Goal: Task Accomplishment & Management: Complete application form

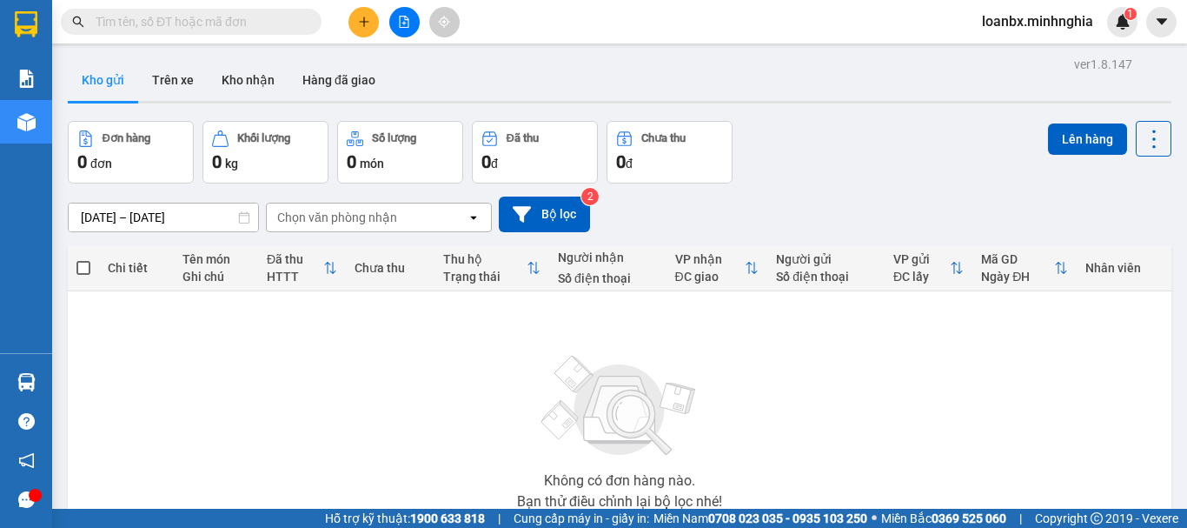
click at [362, 36] on button at bounding box center [364, 22] width 30 height 30
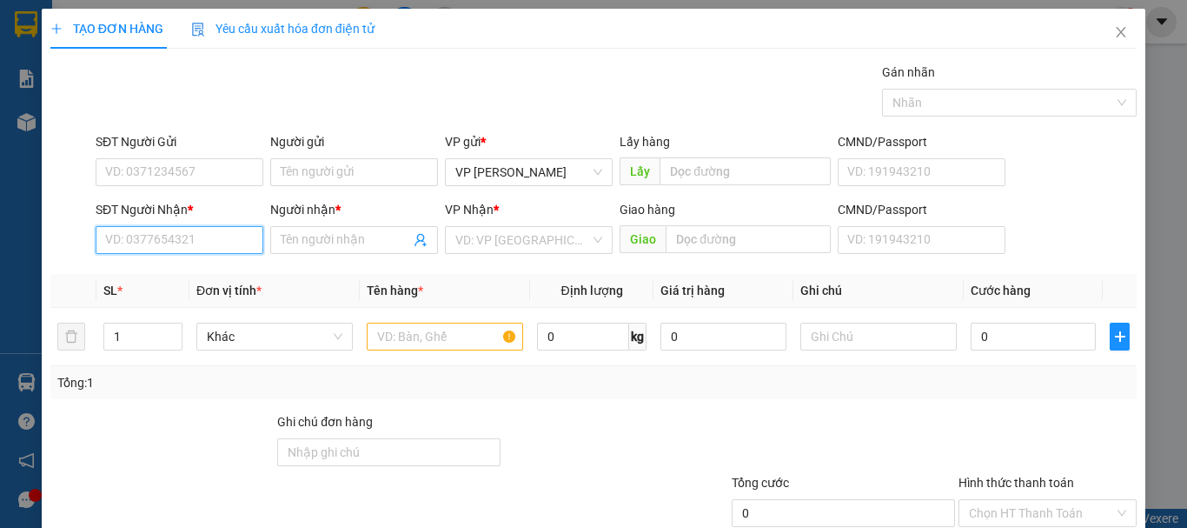
click at [199, 244] on input "SĐT Người Nhận *" at bounding box center [180, 240] width 168 height 28
click at [450, 329] on input "text" at bounding box center [445, 336] width 156 height 28
type input "816"
click at [170, 239] on input "SĐT Người Nhận *" at bounding box center [180, 240] width 168 height 28
click at [203, 238] on input "SĐT Người Nhận *" at bounding box center [180, 240] width 168 height 28
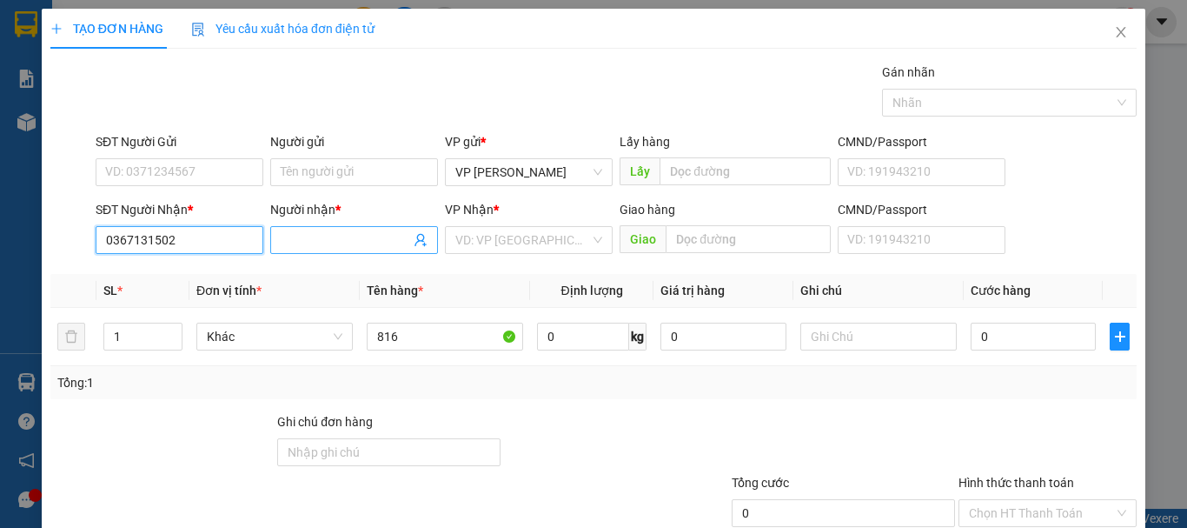
type input "0367131502"
click at [330, 241] on input "Người nhận *" at bounding box center [346, 239] width 130 height 19
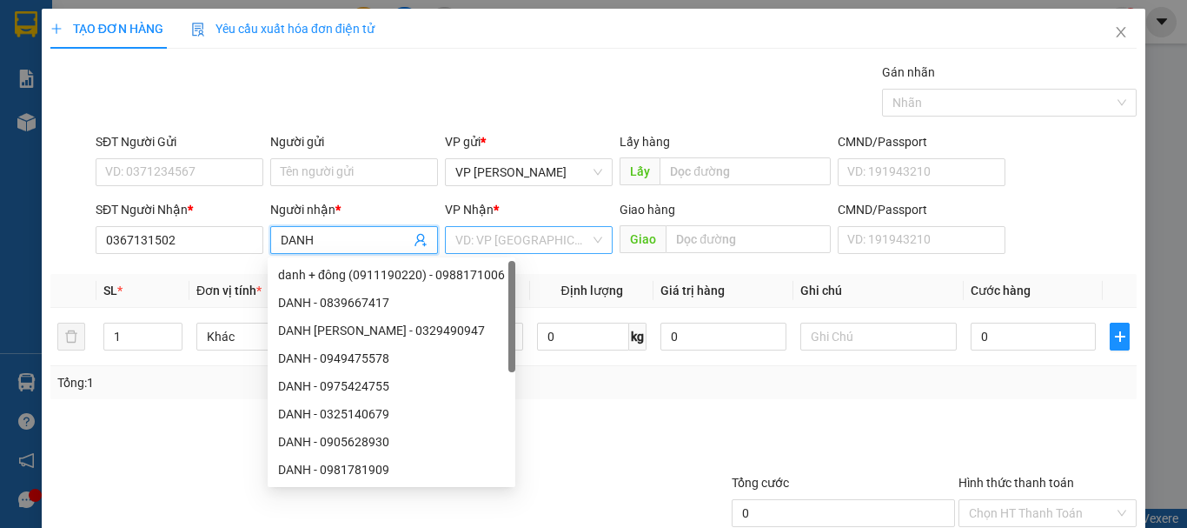
type input "DANH"
click at [552, 245] on input "search" at bounding box center [522, 240] width 135 height 26
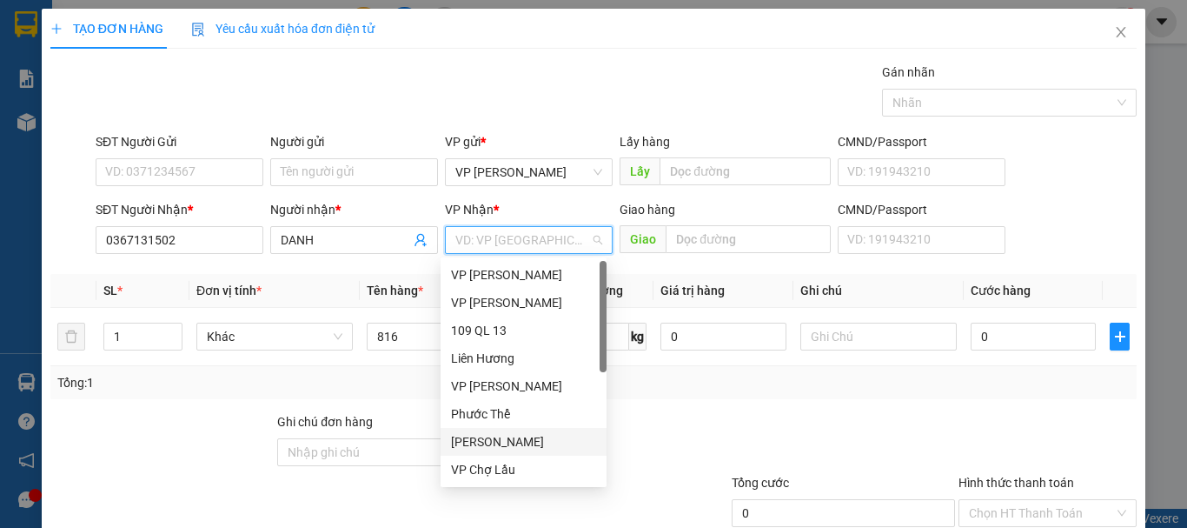
scroll to position [83, 0]
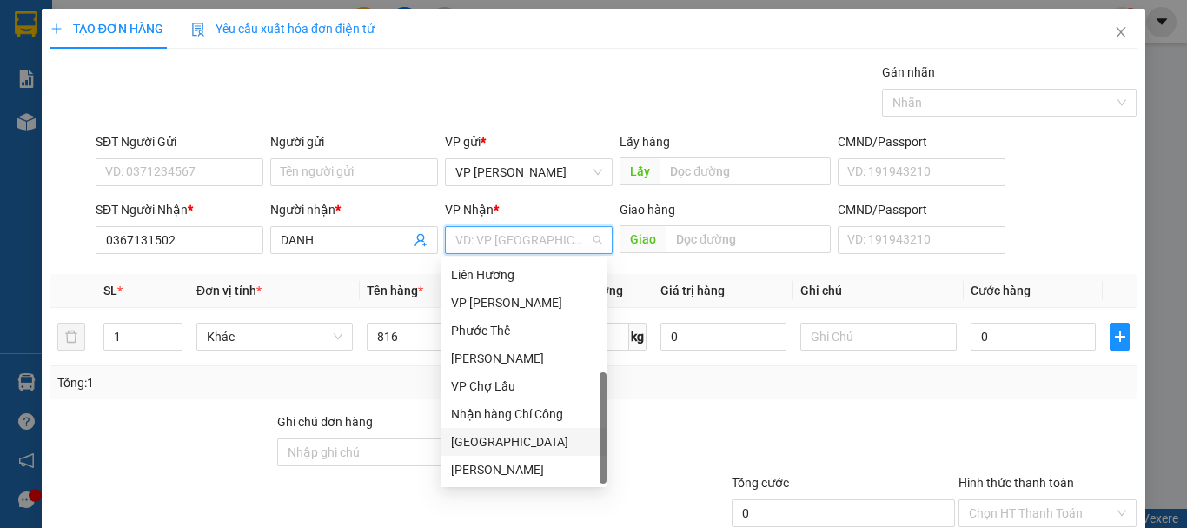
click at [486, 445] on div "[GEOGRAPHIC_DATA]" at bounding box center [523, 441] width 145 height 19
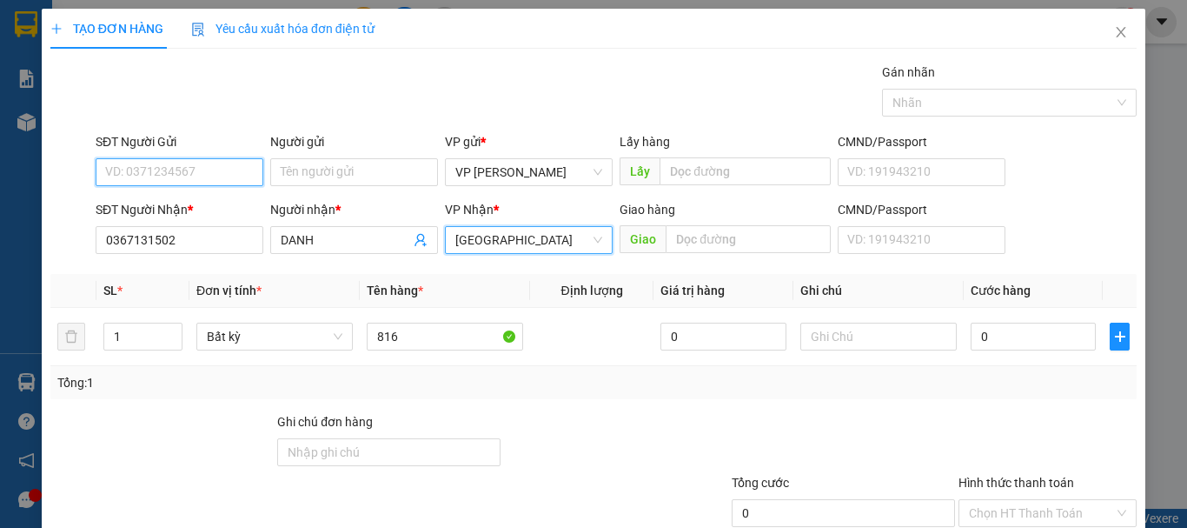
click at [210, 180] on input "SĐT Người Gửi" at bounding box center [180, 172] width 168 height 28
type input "0332259335"
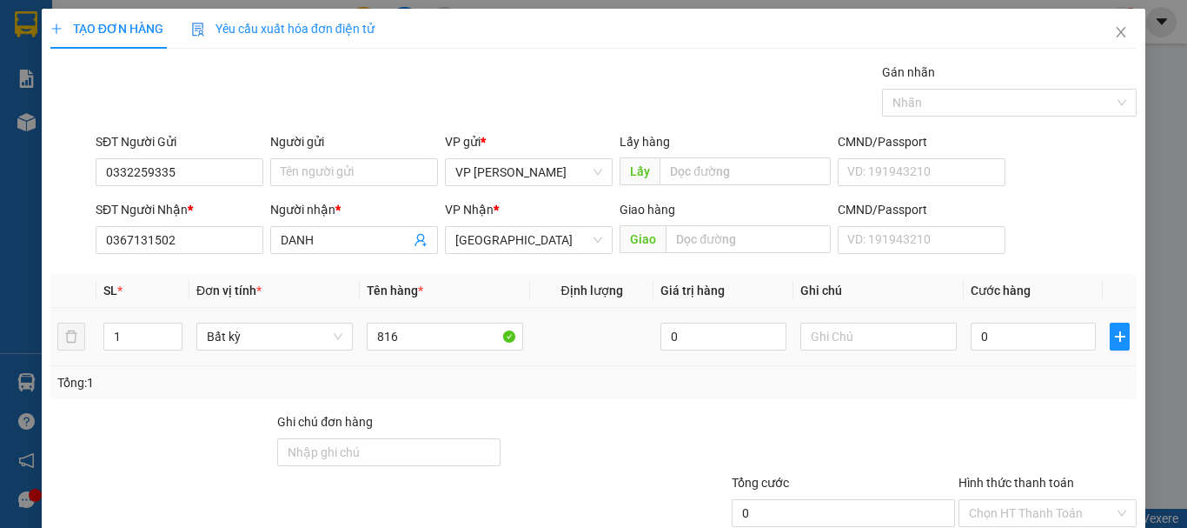
click at [835, 351] on div at bounding box center [878, 336] width 156 height 35
click at [847, 342] on input "text" at bounding box center [878, 336] width 156 height 28
type input "1 THX - ĐỒ ĂN"
type input "8"
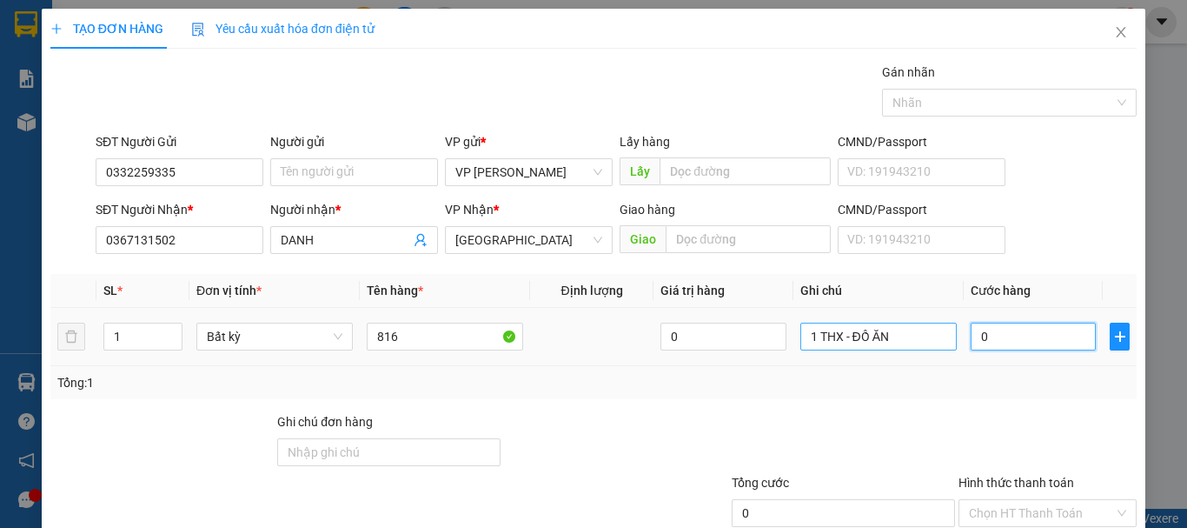
type input "8"
type input "80"
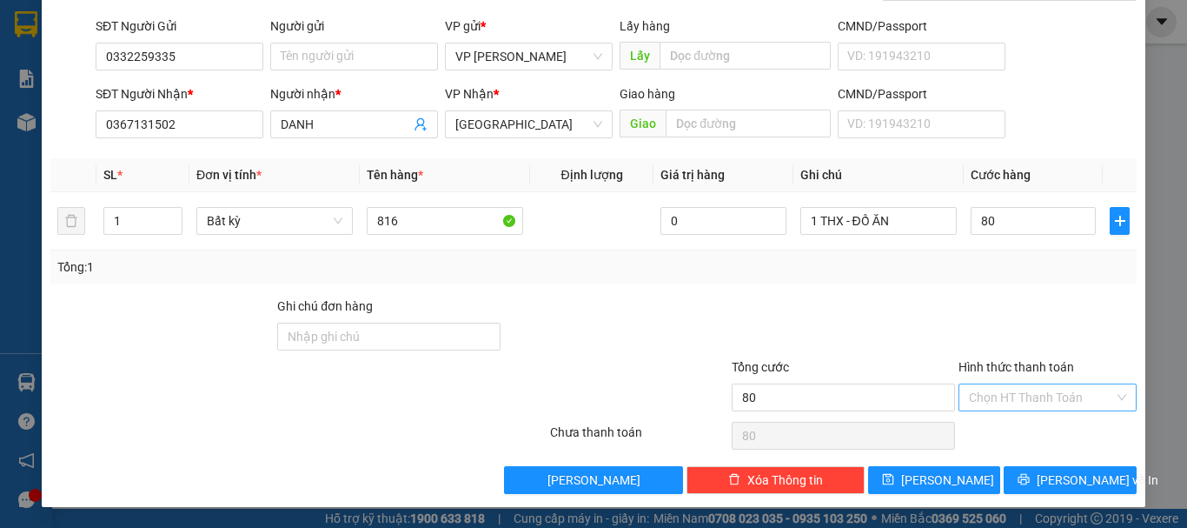
type input "80.000"
click at [1013, 400] on input "Hình thức thanh toán" at bounding box center [1041, 397] width 145 height 26
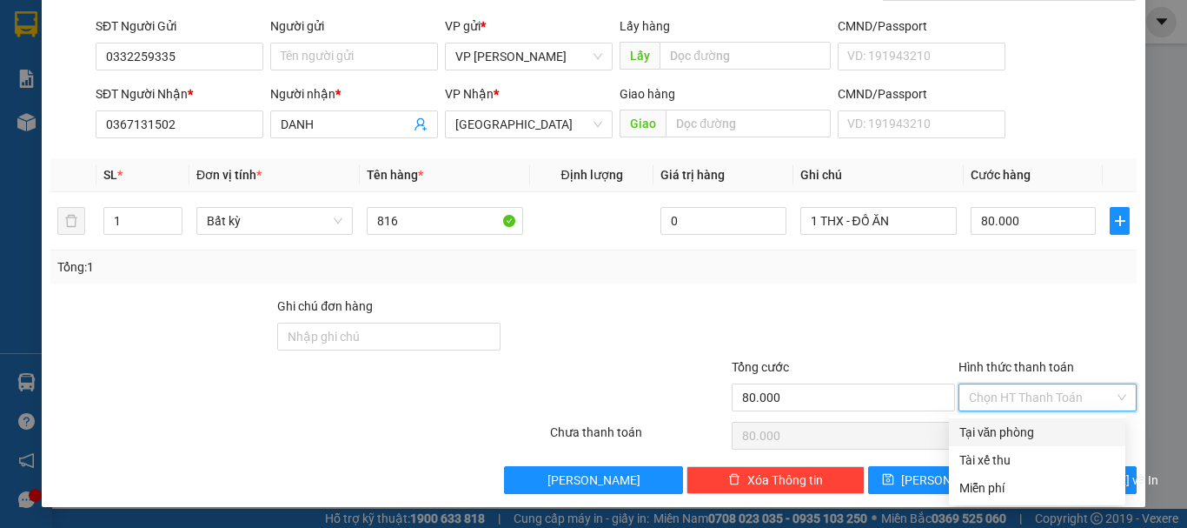
click at [1004, 423] on div "Tại văn phòng" at bounding box center [1038, 431] width 156 height 19
type input "0"
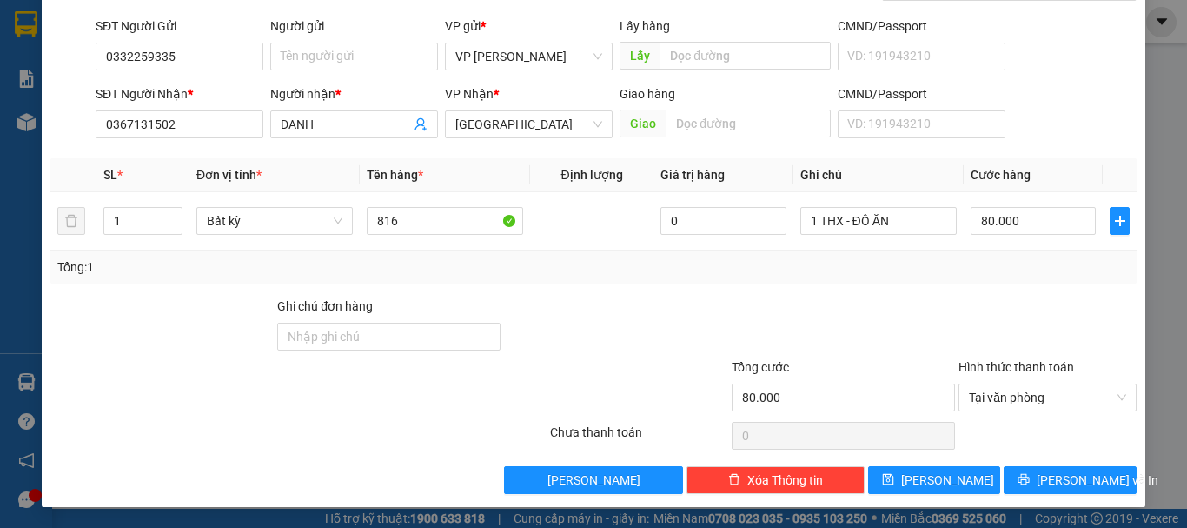
click at [1026, 456] on div "Transit Pickup Surcharge Ids Transit Deliver Surcharge Ids Transit Deliver Surc…" at bounding box center [593, 220] width 1086 height 547
click at [1030, 487] on span "printer" at bounding box center [1024, 480] width 12 height 14
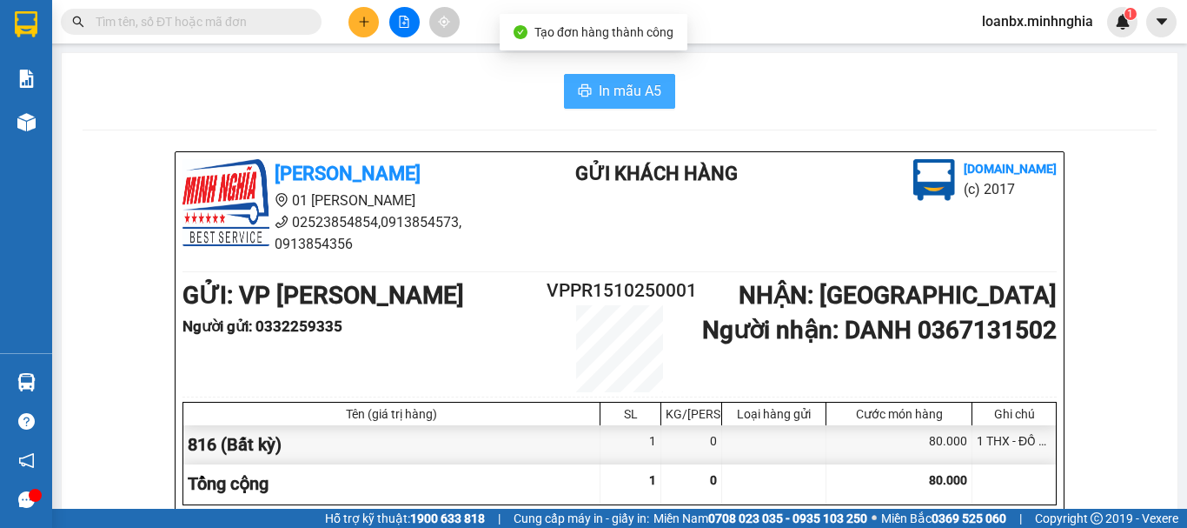
click at [599, 99] on span "In mẫu A5" at bounding box center [630, 91] width 63 height 22
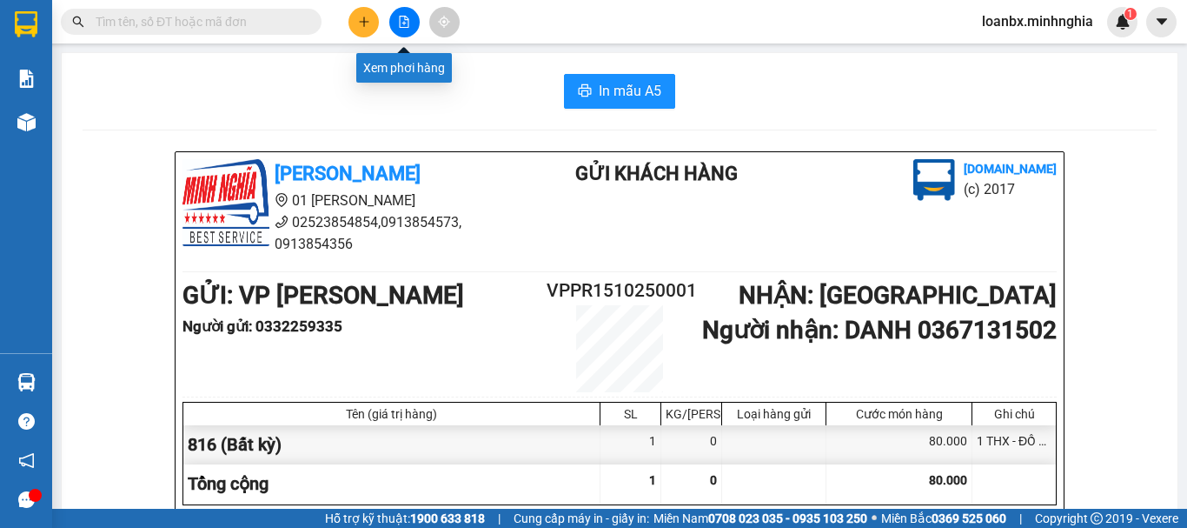
click at [393, 18] on button at bounding box center [404, 22] width 30 height 30
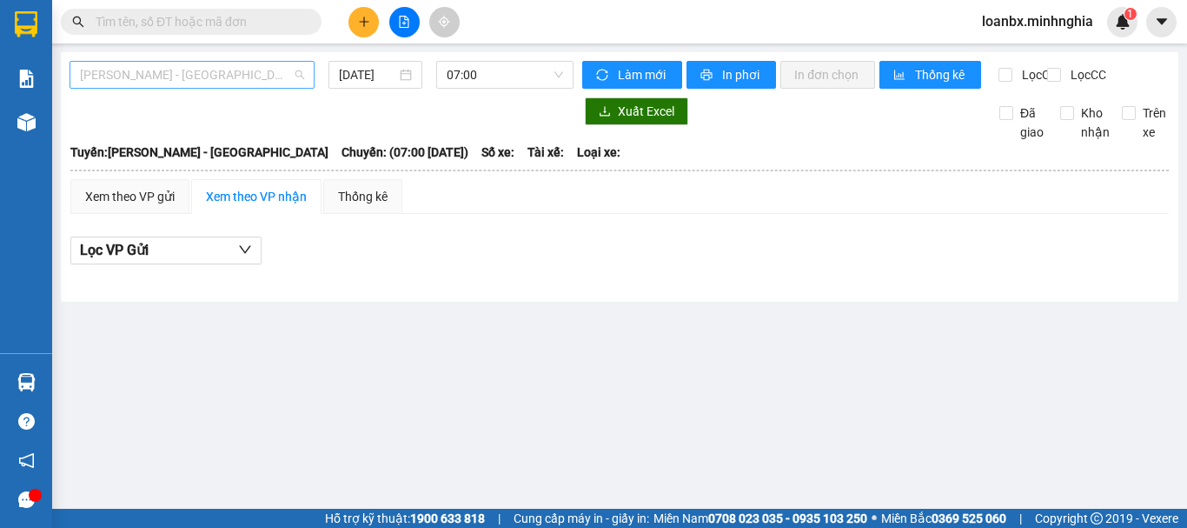
click at [246, 72] on span "[PERSON_NAME] - [GEOGRAPHIC_DATA]" at bounding box center [192, 75] width 224 height 26
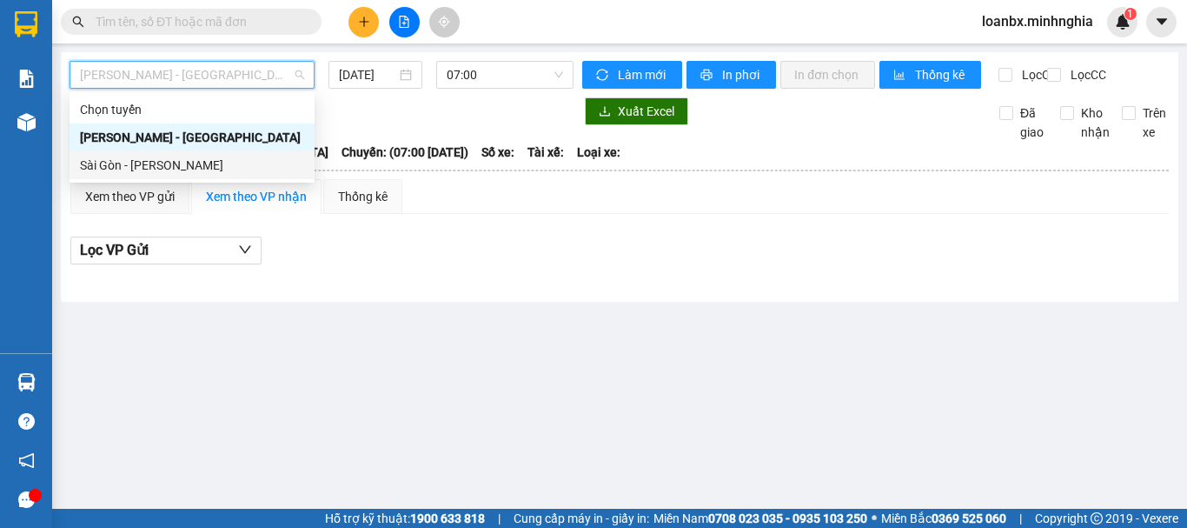
click at [155, 173] on div "Sài Gòn - [PERSON_NAME]" at bounding box center [192, 165] width 224 height 19
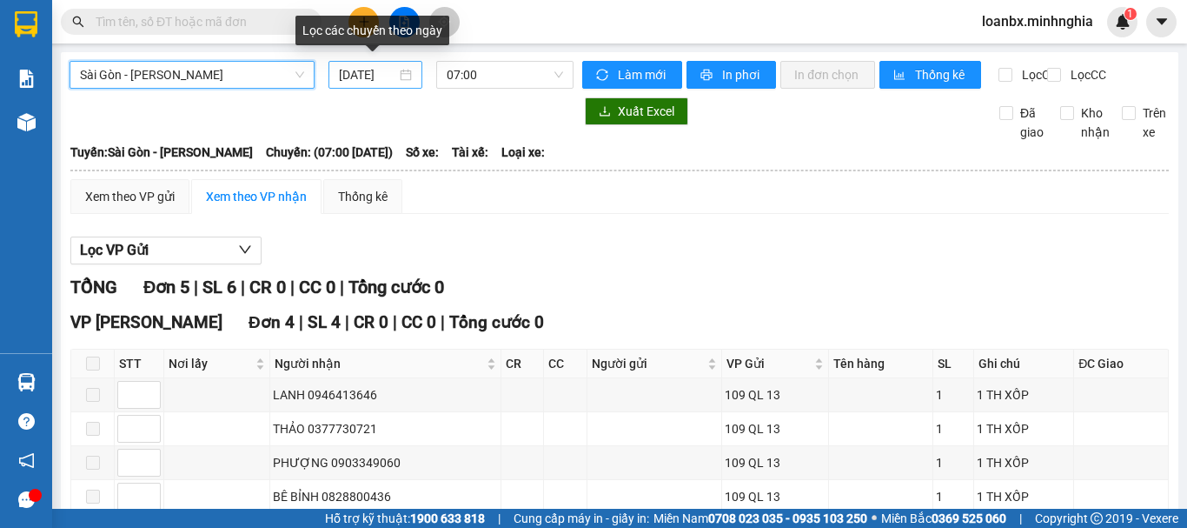
click at [362, 76] on input "[DATE]" at bounding box center [367, 74] width 57 height 19
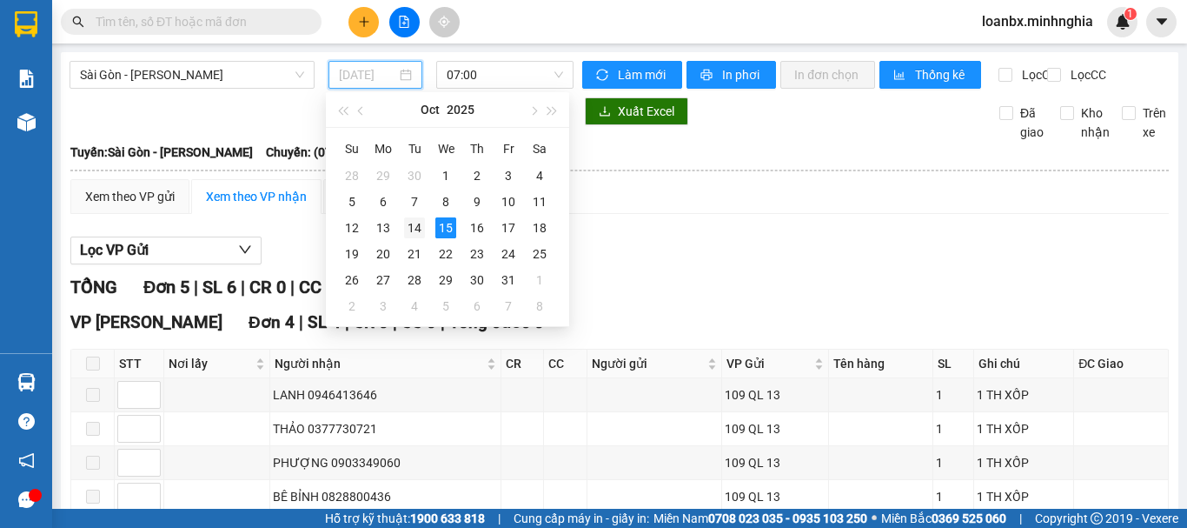
click at [416, 234] on div "14" at bounding box center [414, 227] width 21 height 21
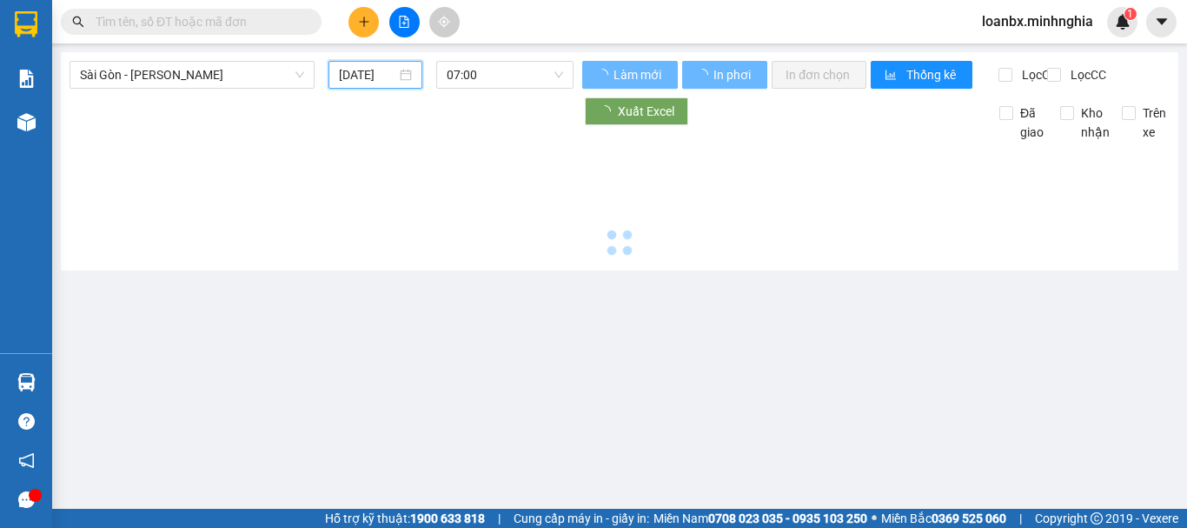
type input "[DATE]"
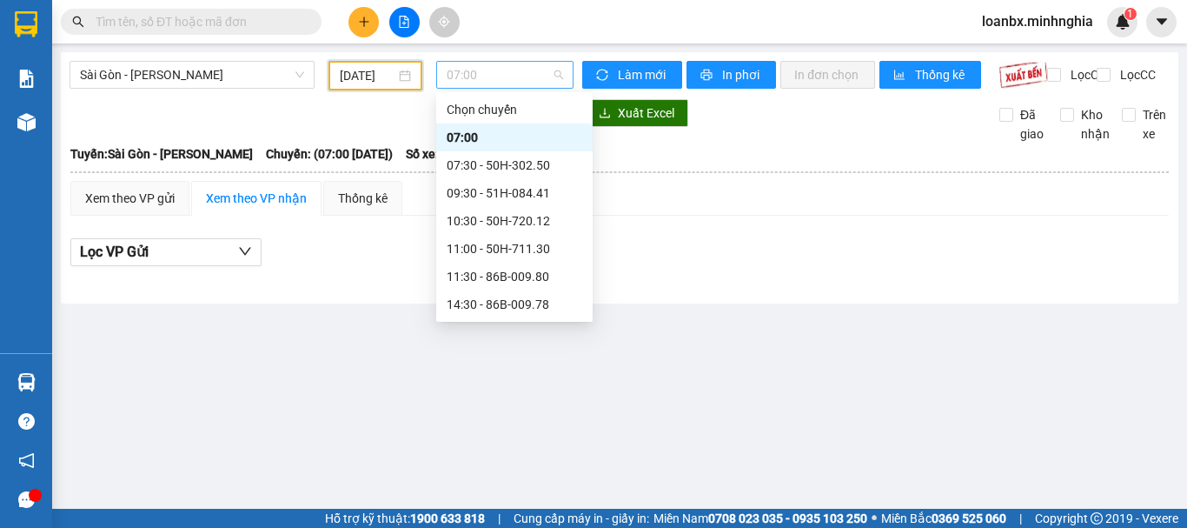
drag, startPoint x: 484, startPoint y: 82, endPoint x: 501, endPoint y: 169, distance: 88.5
click at [486, 82] on span "07:00" at bounding box center [505, 75] width 116 height 26
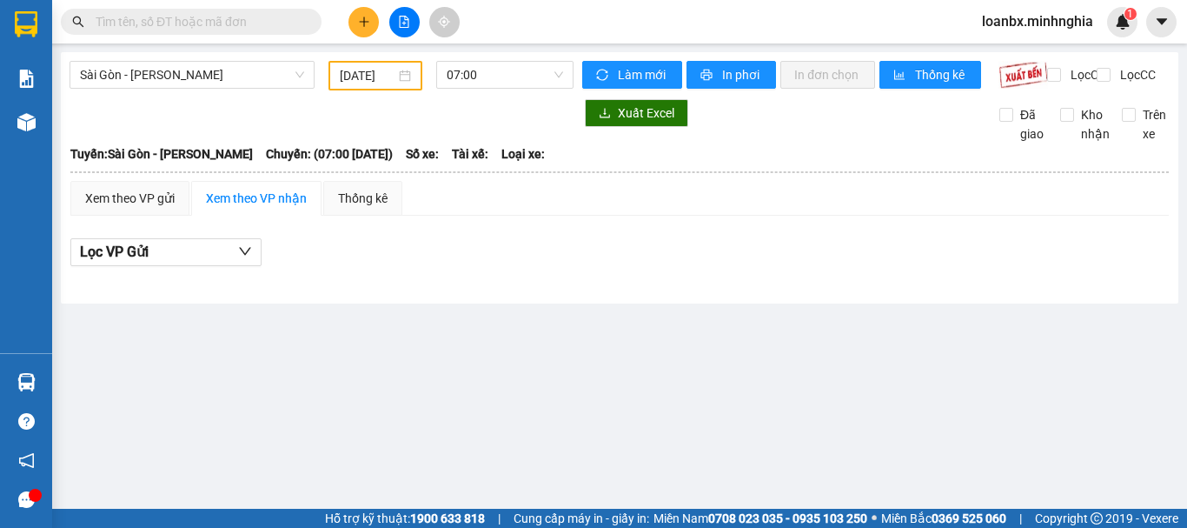
click at [484, 90] on div "Sài Gòn - Phan Rí [DATE] 07:00" at bounding box center [322, 76] width 504 height 30
click at [493, 83] on span "07:00" at bounding box center [505, 75] width 116 height 26
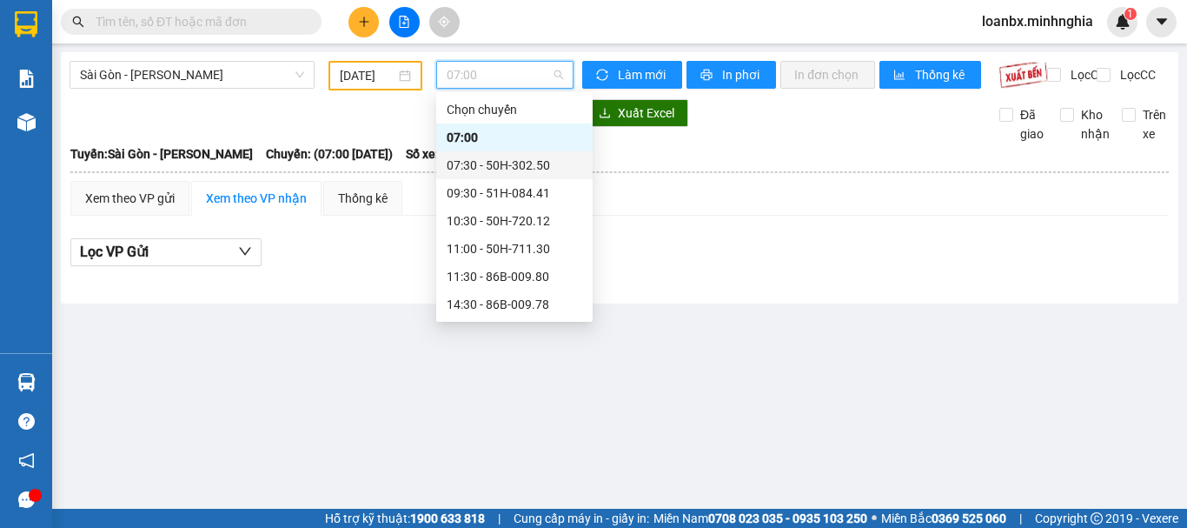
click at [485, 167] on div "07:30 - 50H-302.50" at bounding box center [515, 165] width 136 height 19
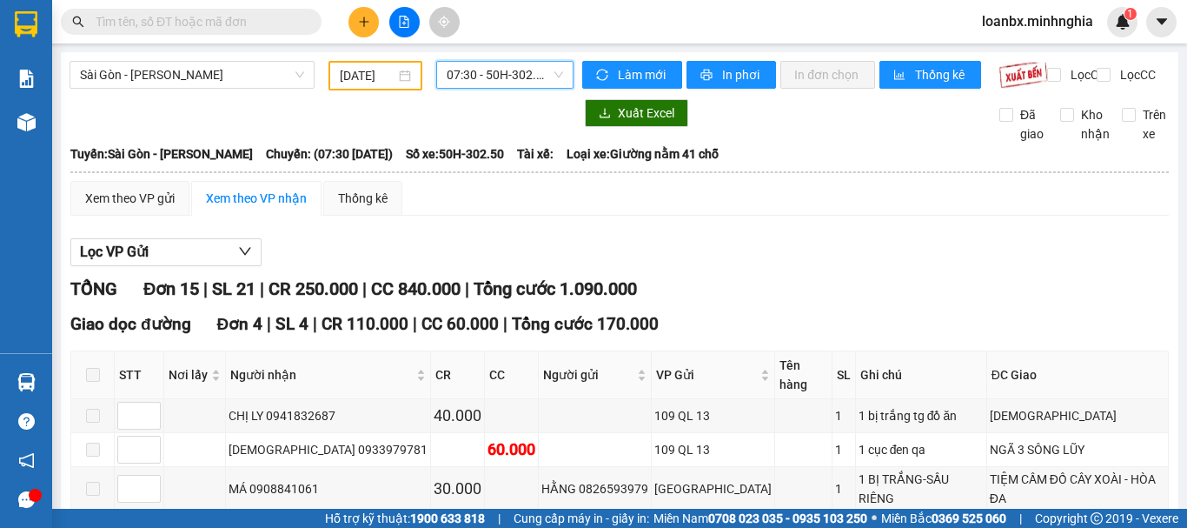
click at [498, 74] on span "07:30 - 50H-302.50" at bounding box center [505, 75] width 116 height 26
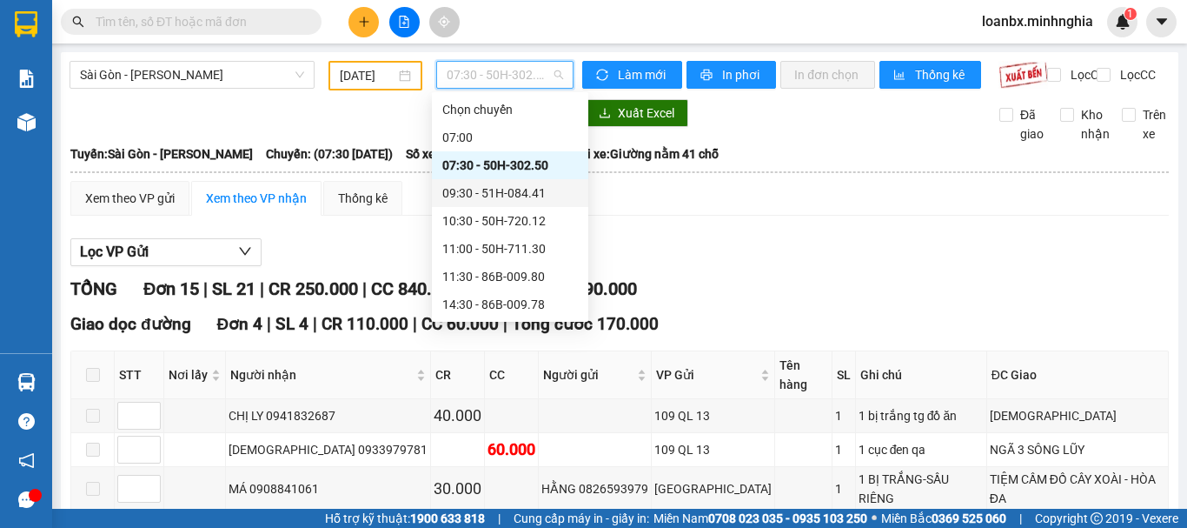
click at [503, 196] on div "09:30 - 51H-084.41" at bounding box center [510, 192] width 136 height 19
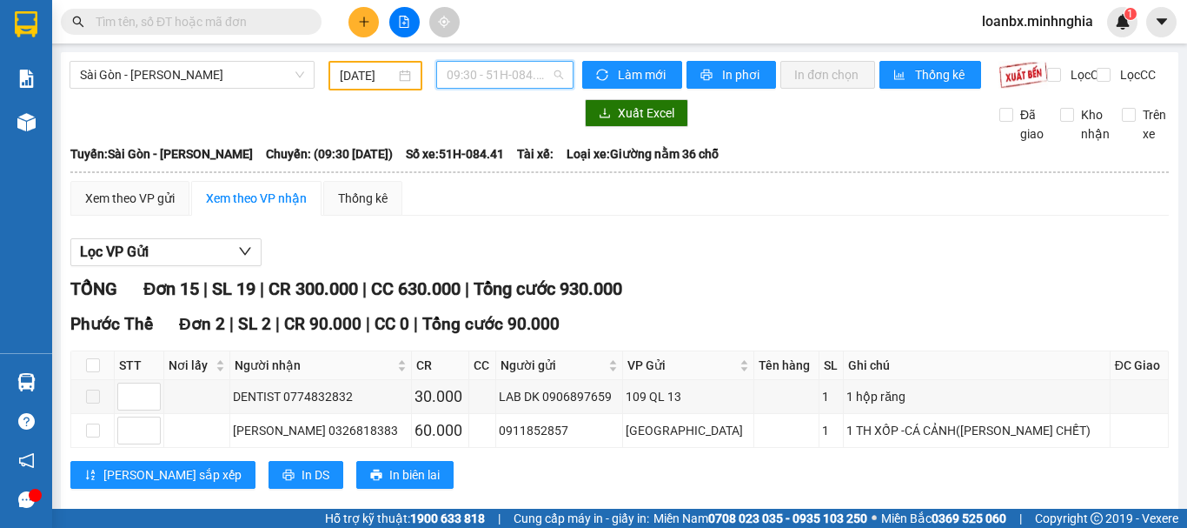
click at [477, 70] on span "09:30 - 51H-084.41" at bounding box center [505, 75] width 116 height 26
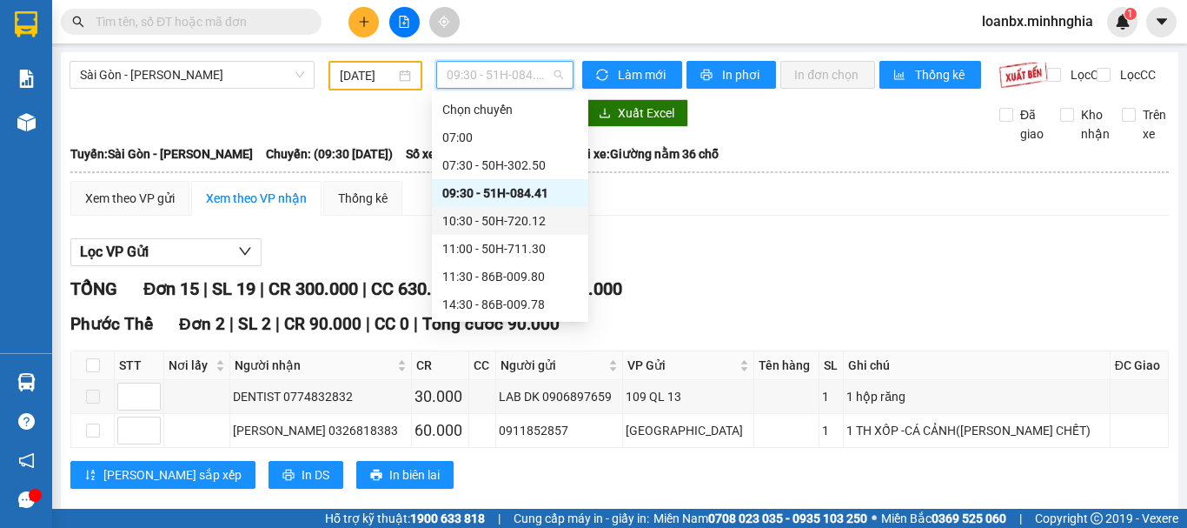
click at [483, 212] on div "10:30 - 50H-720.12" at bounding box center [510, 220] width 136 height 19
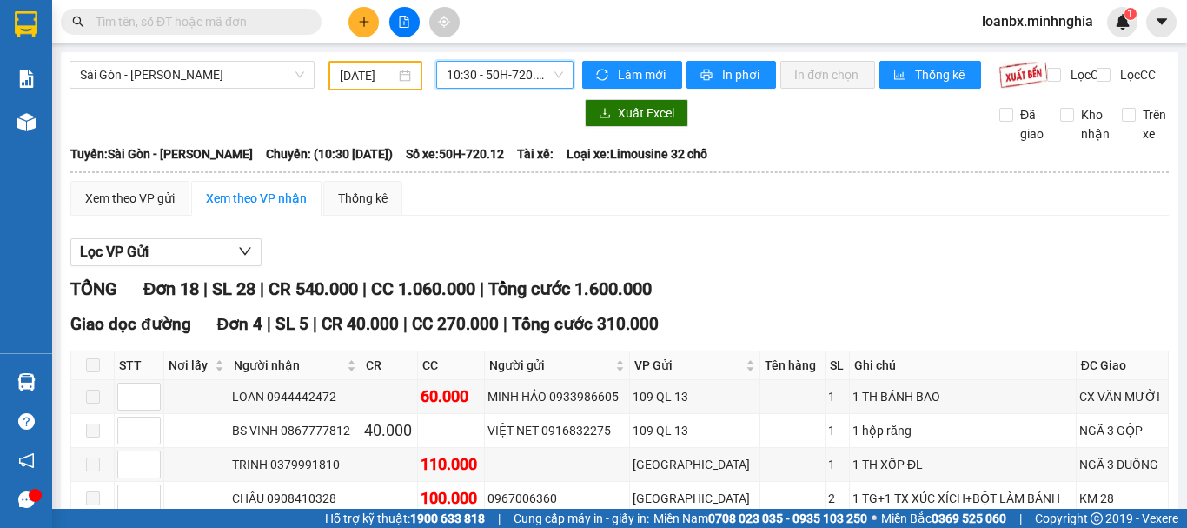
click at [472, 81] on span "10:30 - 50H-720.12" at bounding box center [505, 75] width 116 height 26
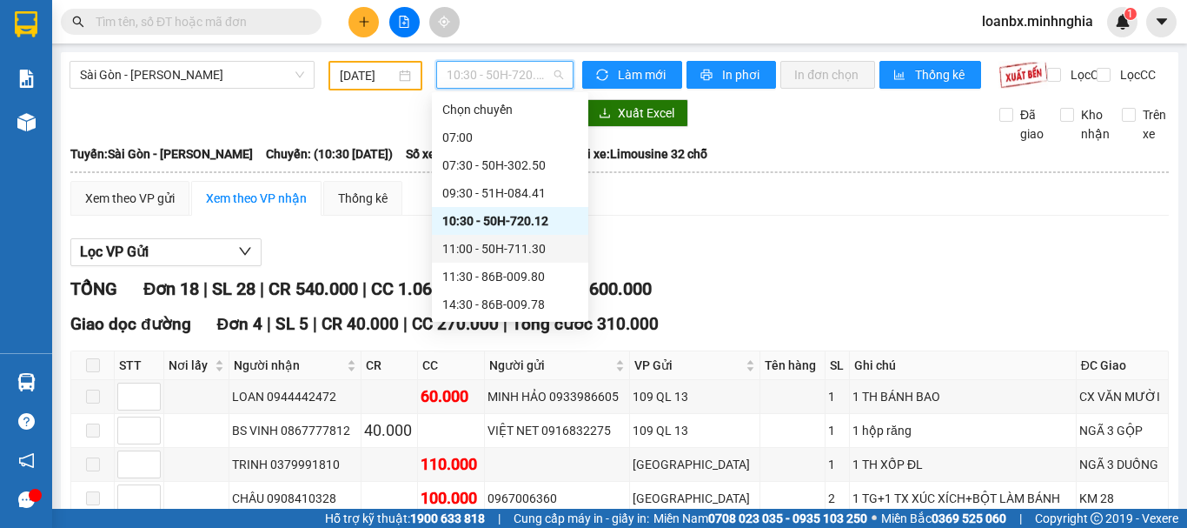
click at [490, 242] on div "11:00 - 50H-711.30" at bounding box center [510, 248] width 136 height 19
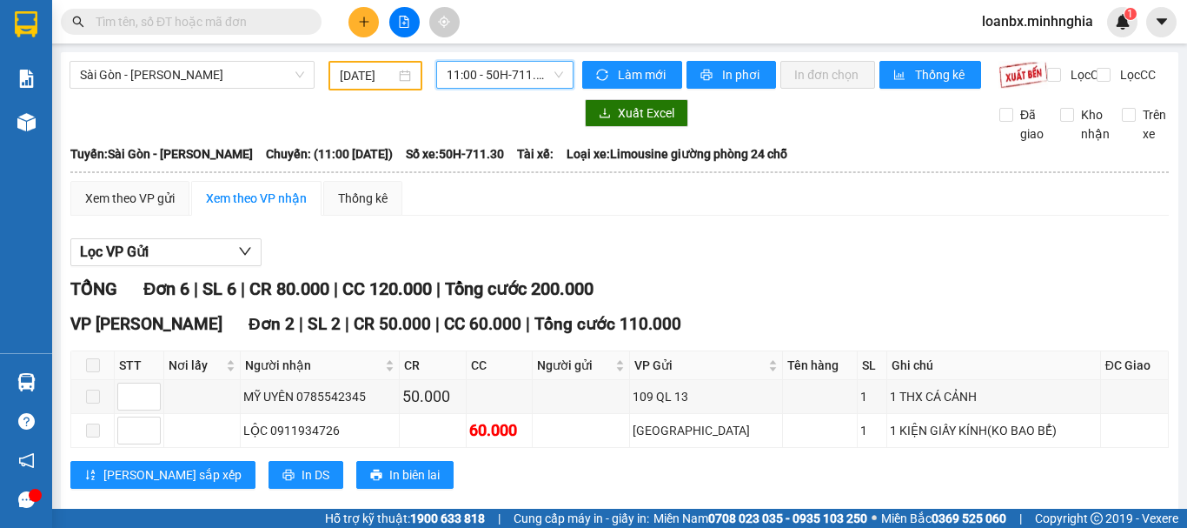
click at [501, 77] on span "11:00 - 50H-711.30" at bounding box center [505, 75] width 116 height 26
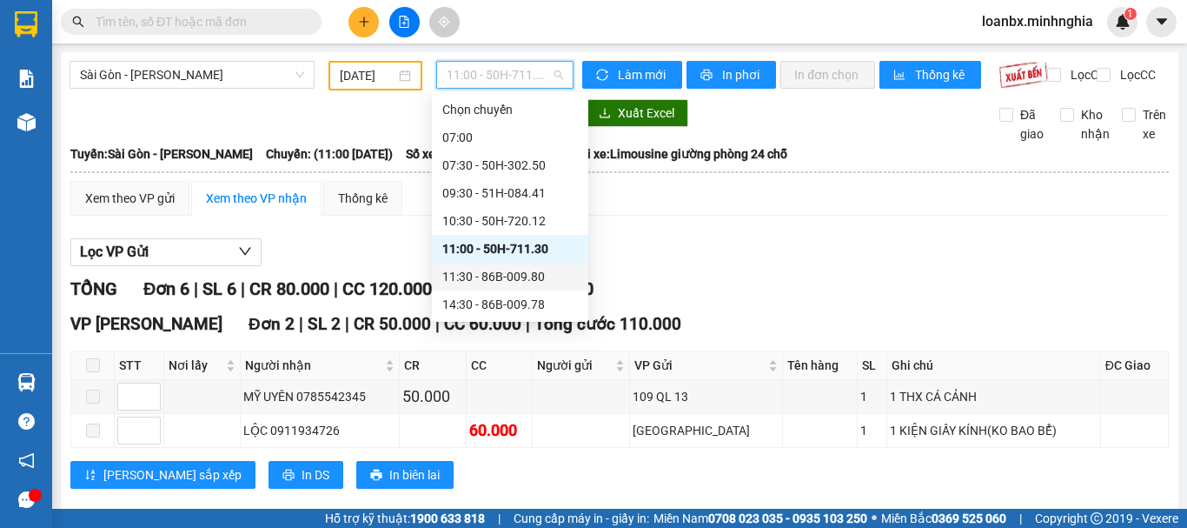
click at [471, 281] on div "11:30 - 86B-009.80" at bounding box center [510, 276] width 136 height 19
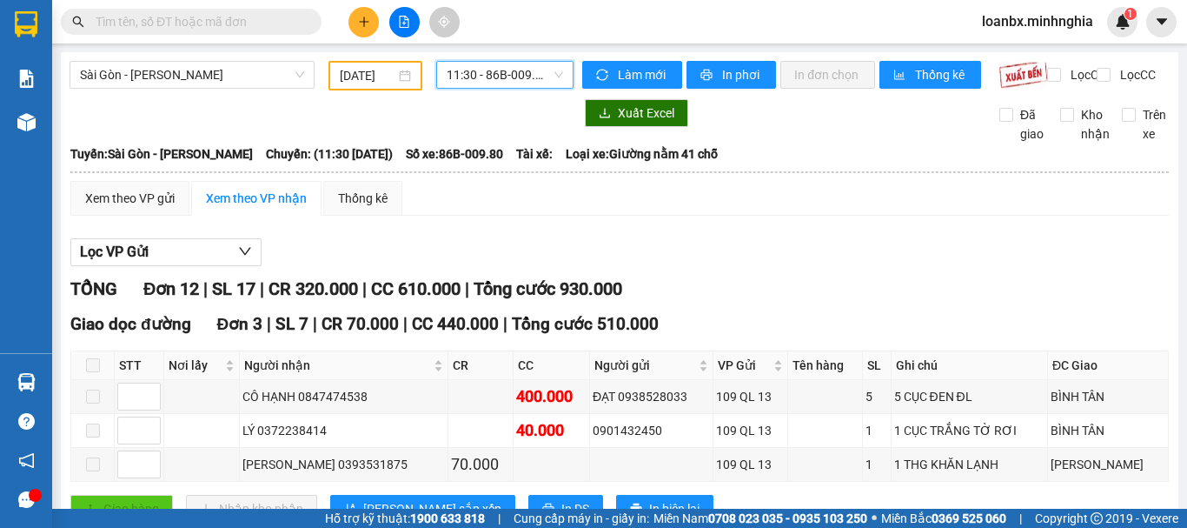
click at [486, 83] on span "11:30 - 86B-009.80" at bounding box center [505, 75] width 116 height 26
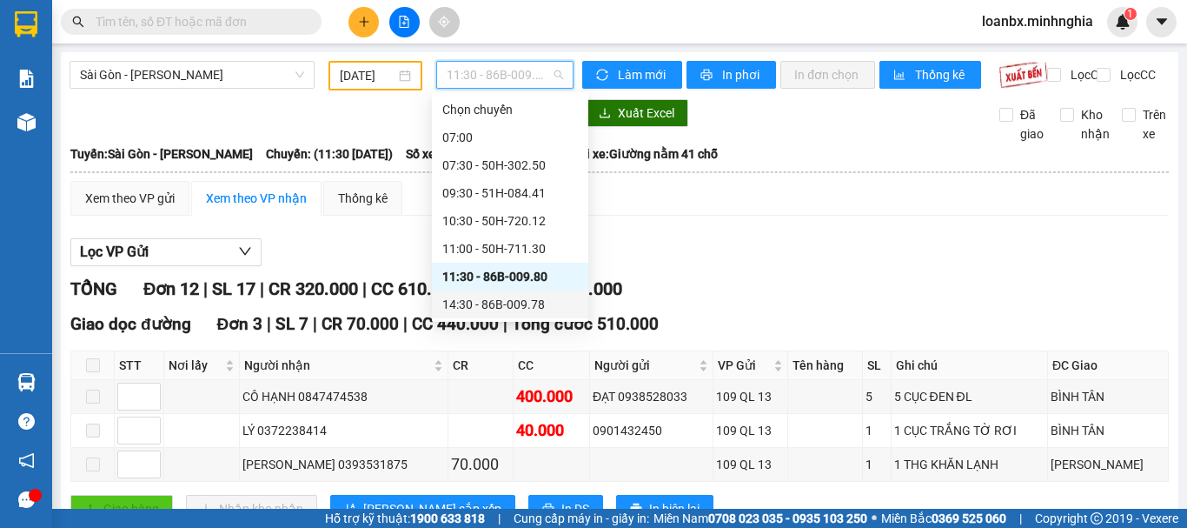
click at [491, 304] on div "14:30 - 86B-009.78" at bounding box center [510, 304] width 136 height 19
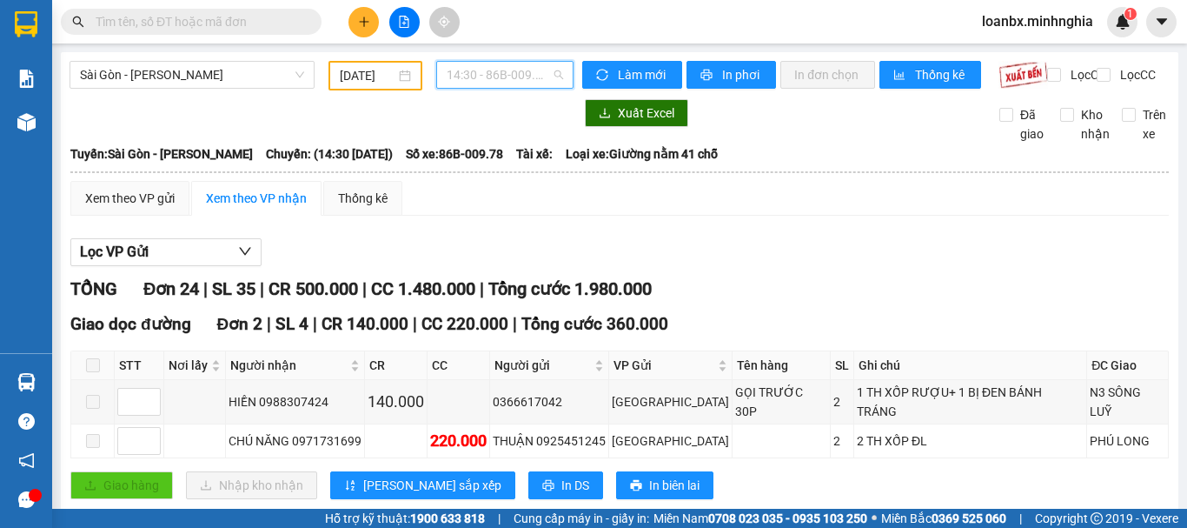
click at [514, 79] on span "14:30 - 86B-009.78" at bounding box center [505, 75] width 116 height 26
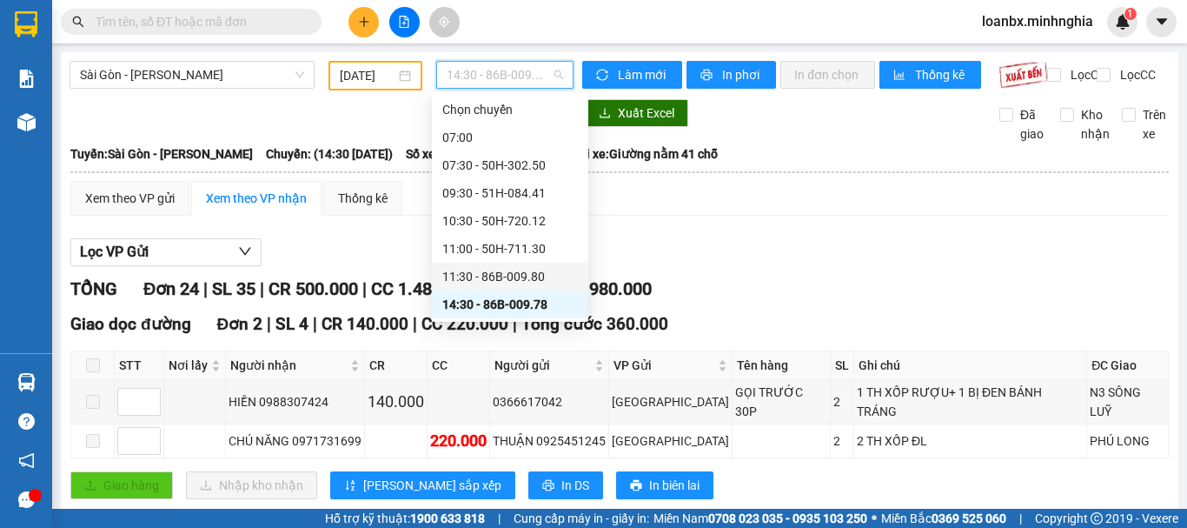
scroll to position [167, 0]
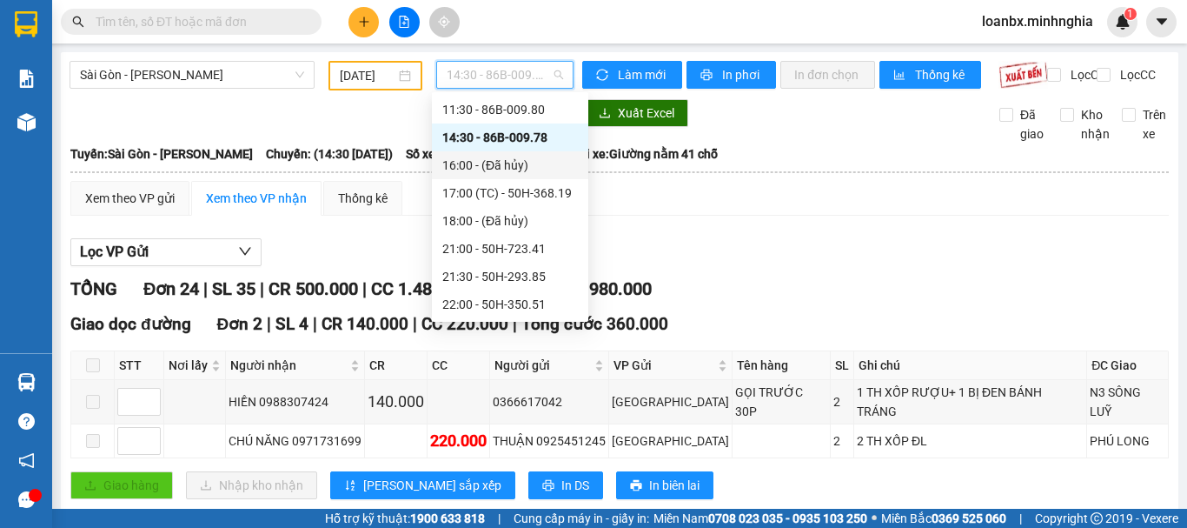
click at [477, 165] on div "16:00 - (Đã hủy)" at bounding box center [510, 165] width 136 height 19
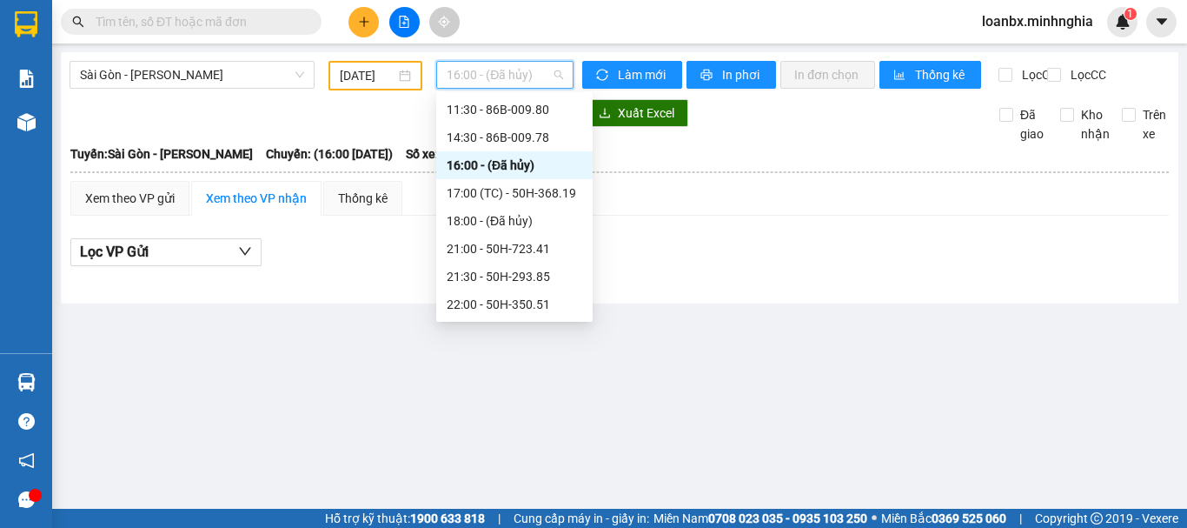
click at [483, 63] on span "16:00 - (Đã hủy)" at bounding box center [505, 75] width 116 height 26
click at [494, 185] on div "17:00 (TC) - 50H-368.19" at bounding box center [515, 192] width 136 height 19
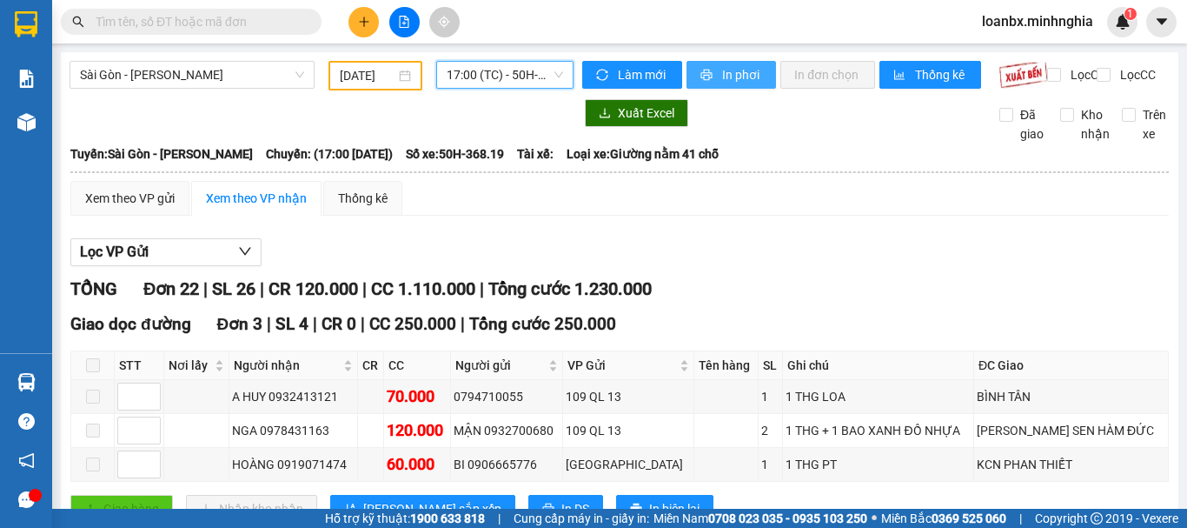
click at [726, 73] on span "In phơi" at bounding box center [742, 74] width 40 height 19
click at [464, 68] on span "17:00 (TC) - 50H-368.19" at bounding box center [505, 75] width 116 height 26
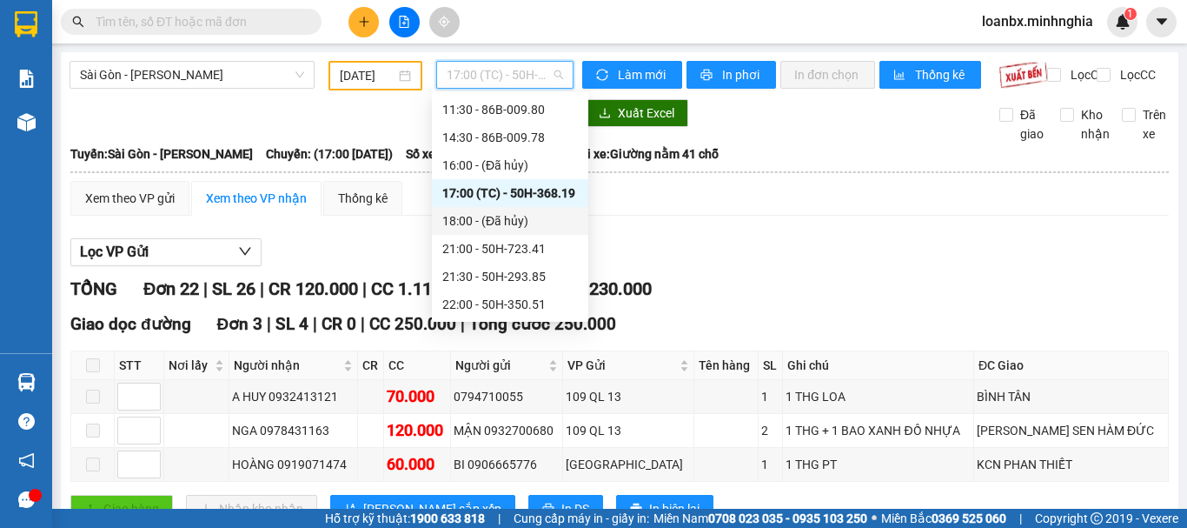
click at [479, 214] on div "18:00 - (Đã hủy)" at bounding box center [510, 220] width 136 height 19
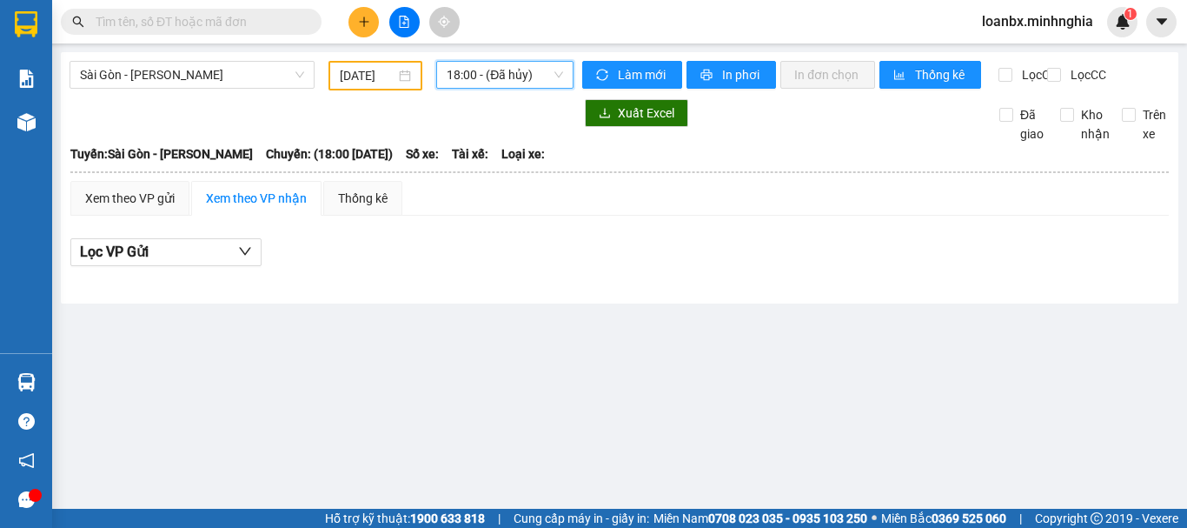
click at [520, 81] on span "18:00 - (Đã hủy)" at bounding box center [505, 75] width 116 height 26
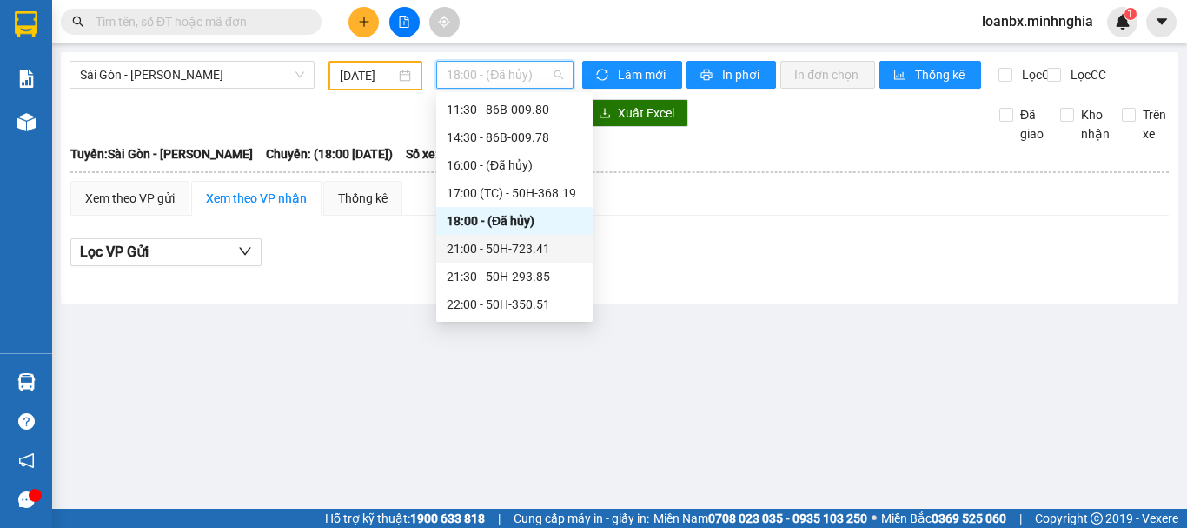
click at [515, 255] on div "21:00 - 50H-723.41" at bounding box center [515, 248] width 136 height 19
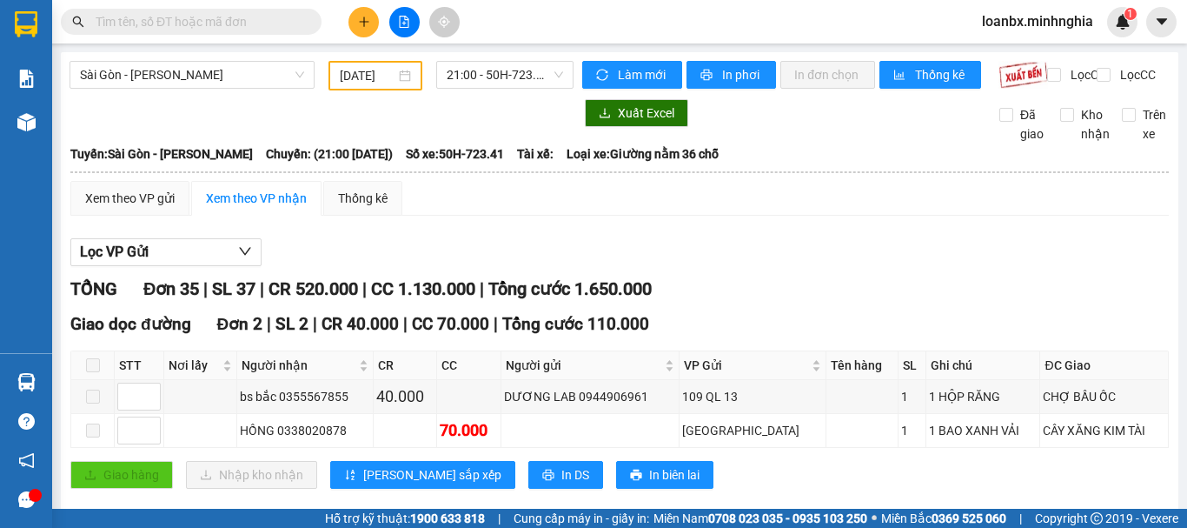
click at [713, 90] on div "Làm mới In phơi In đơn chọn Thống kê" at bounding box center [790, 76] width 416 height 30
click at [722, 76] on span "In phơi" at bounding box center [742, 74] width 40 height 19
click at [748, 86] on button "In phơi" at bounding box center [732, 75] width 90 height 28
click at [502, 72] on span "21:00 - 50H-723.41" at bounding box center [505, 75] width 116 height 26
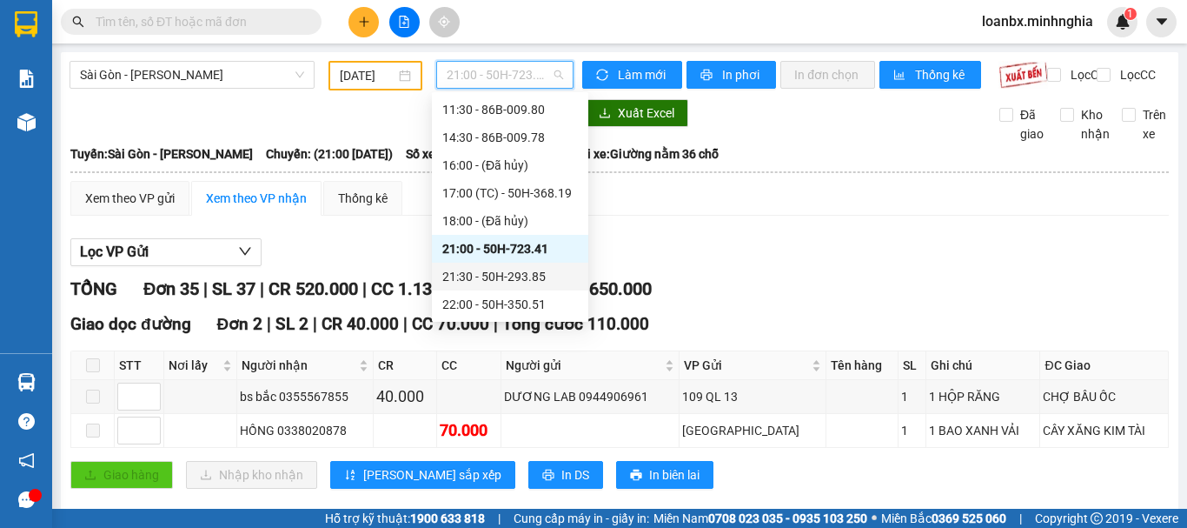
click at [506, 268] on div "21:30 - 50H-293.85" at bounding box center [510, 276] width 136 height 19
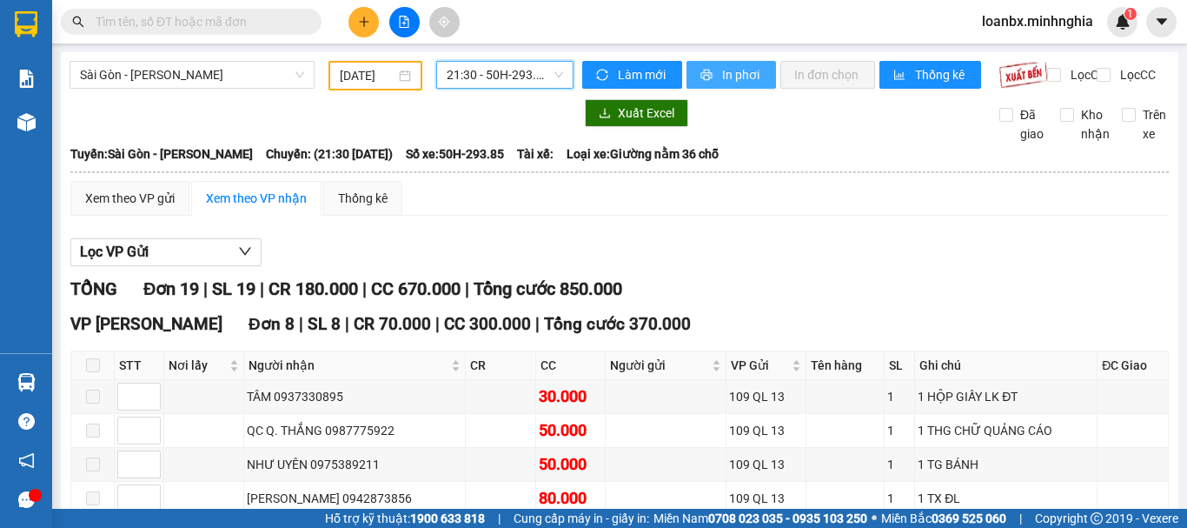
click at [745, 76] on span "In phơi" at bounding box center [742, 74] width 40 height 19
click at [464, 70] on span "21:30 - 50H-293.85" at bounding box center [505, 75] width 116 height 26
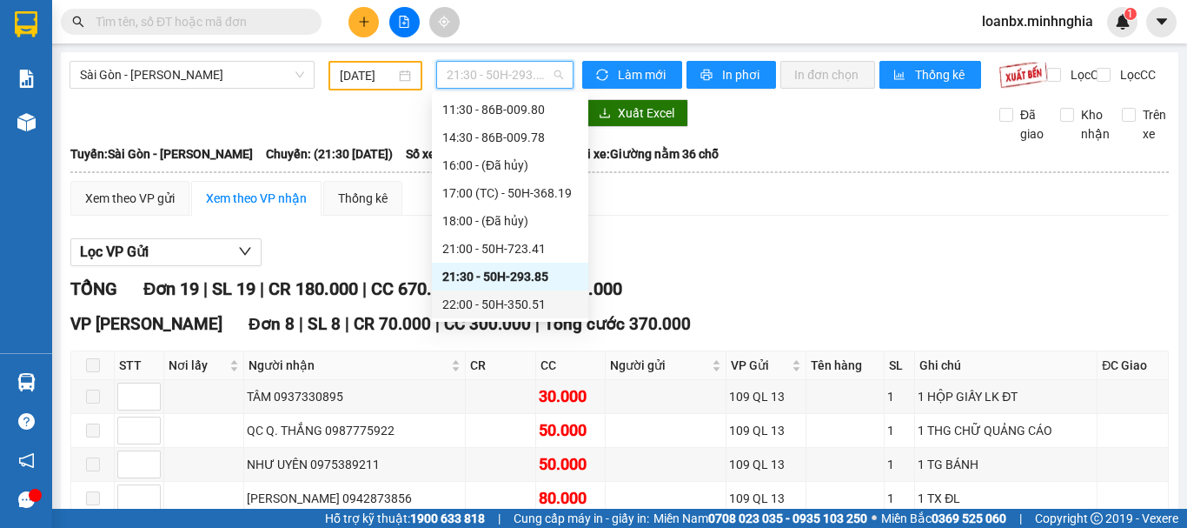
click at [490, 312] on div "22:00 - 50H-350.51" at bounding box center [510, 304] width 136 height 19
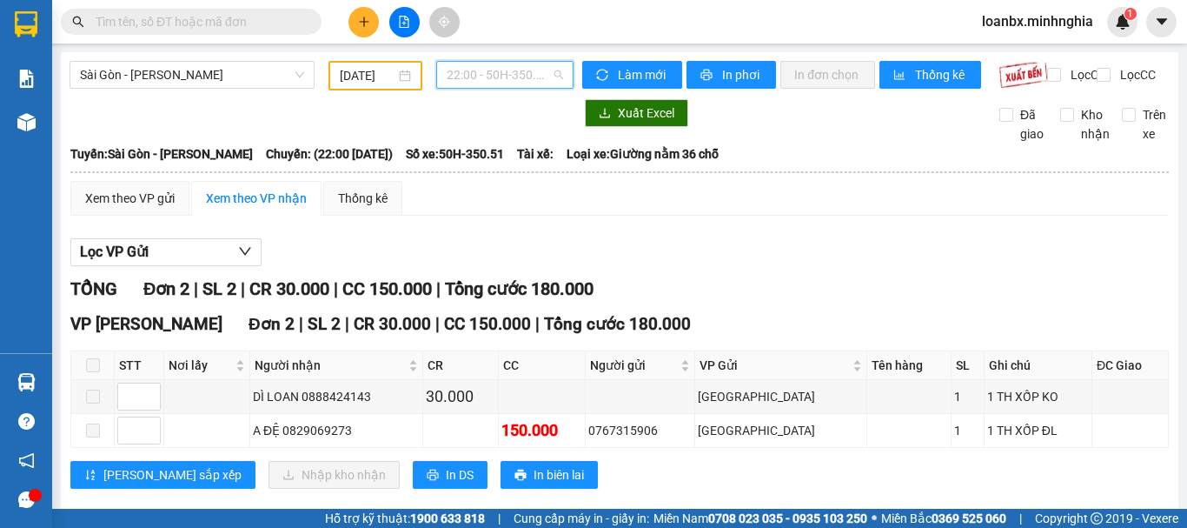
click at [499, 88] on div "22:00 - 50H-350.51" at bounding box center [504, 75] width 137 height 28
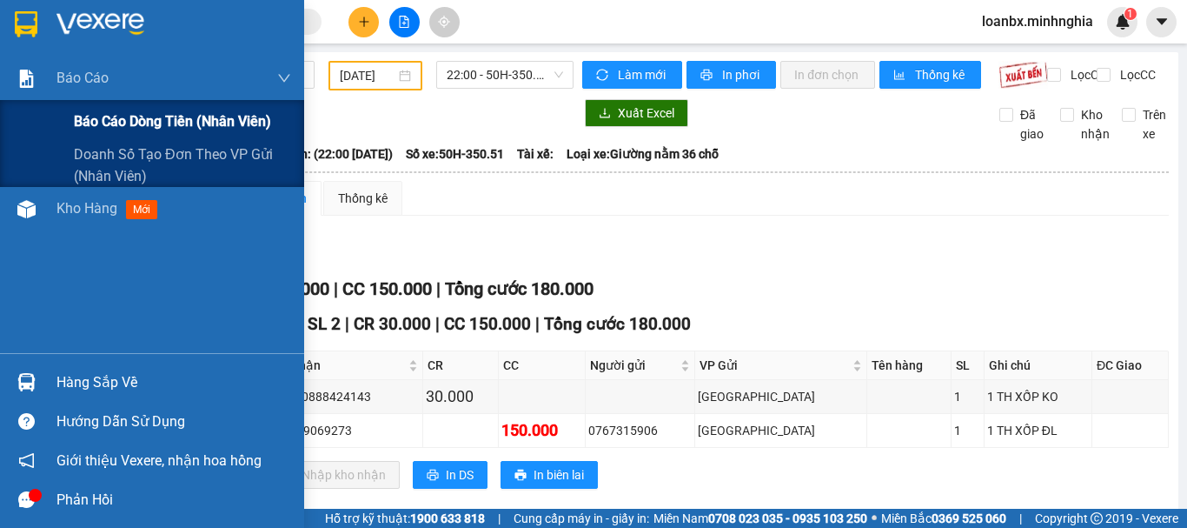
click at [90, 116] on span "Báo cáo dòng tiền (nhân viên)" at bounding box center [172, 121] width 197 height 22
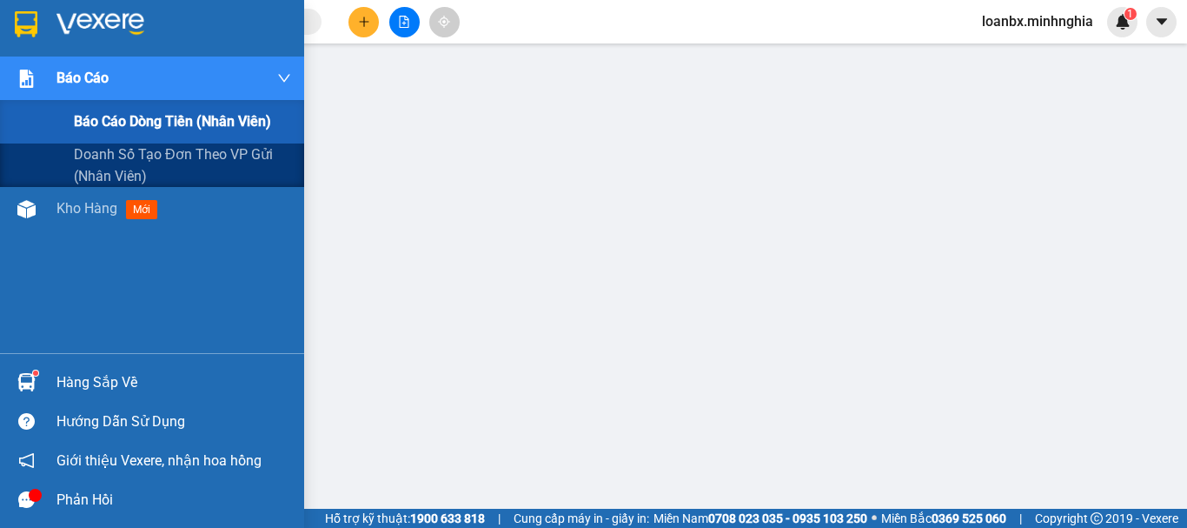
click at [109, 120] on span "Báo cáo dòng tiền (nhân viên)" at bounding box center [172, 121] width 197 height 22
